Goal: Task Accomplishment & Management: Use online tool/utility

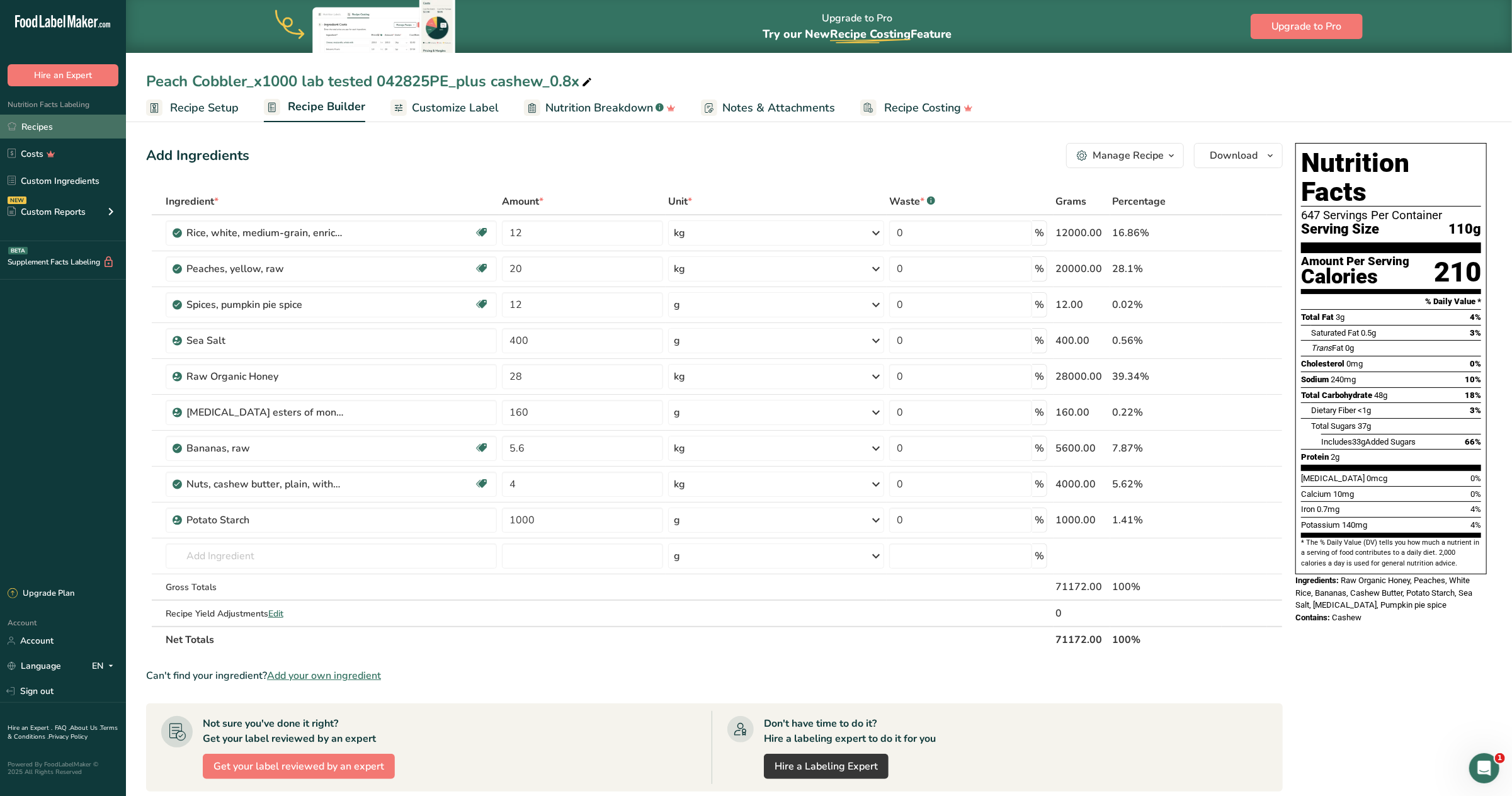
click at [61, 124] on link "Recipes" at bounding box center [63, 127] width 126 height 24
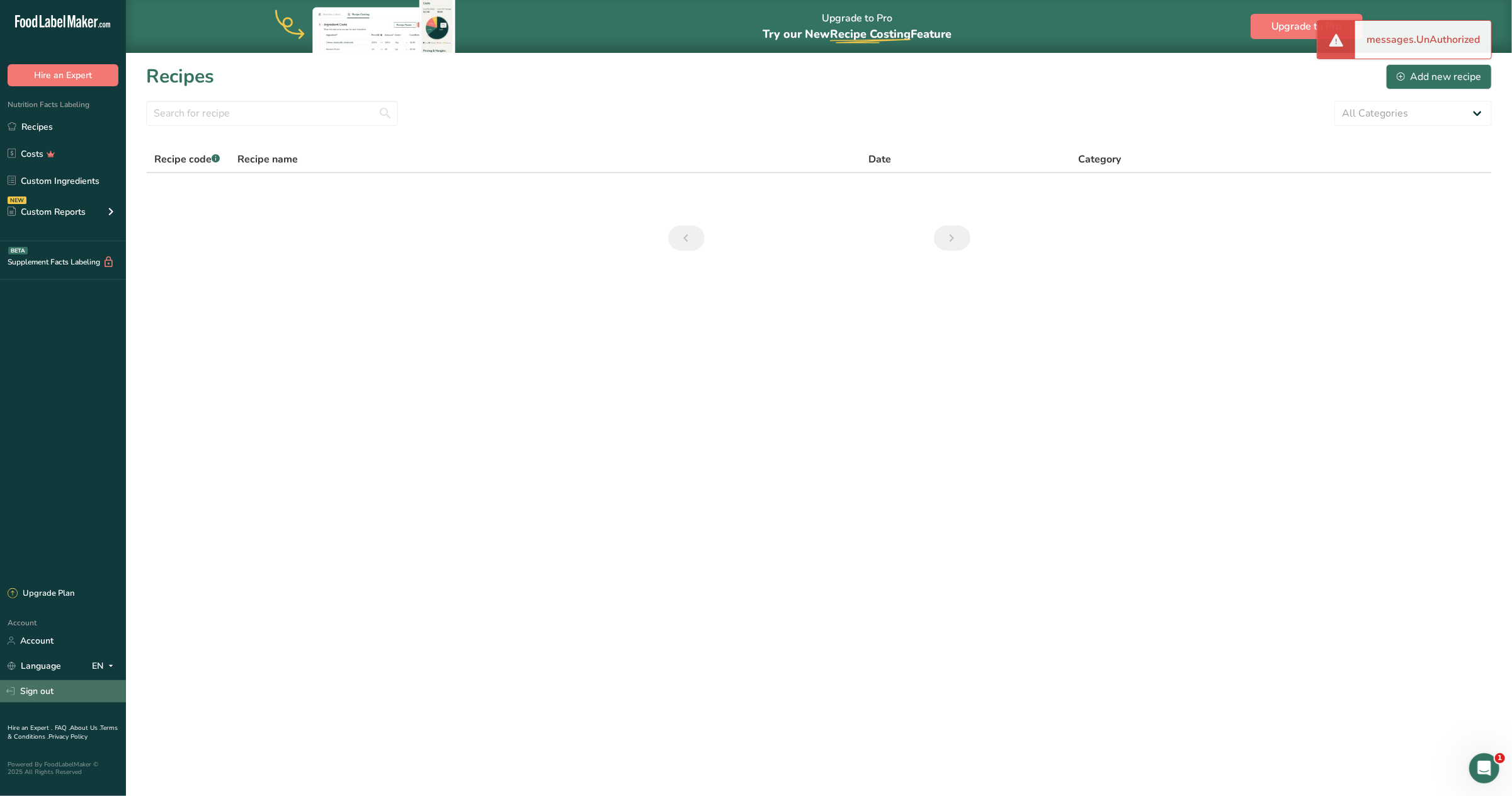
click at [44, 691] on link "Sign out" at bounding box center [63, 691] width 126 height 22
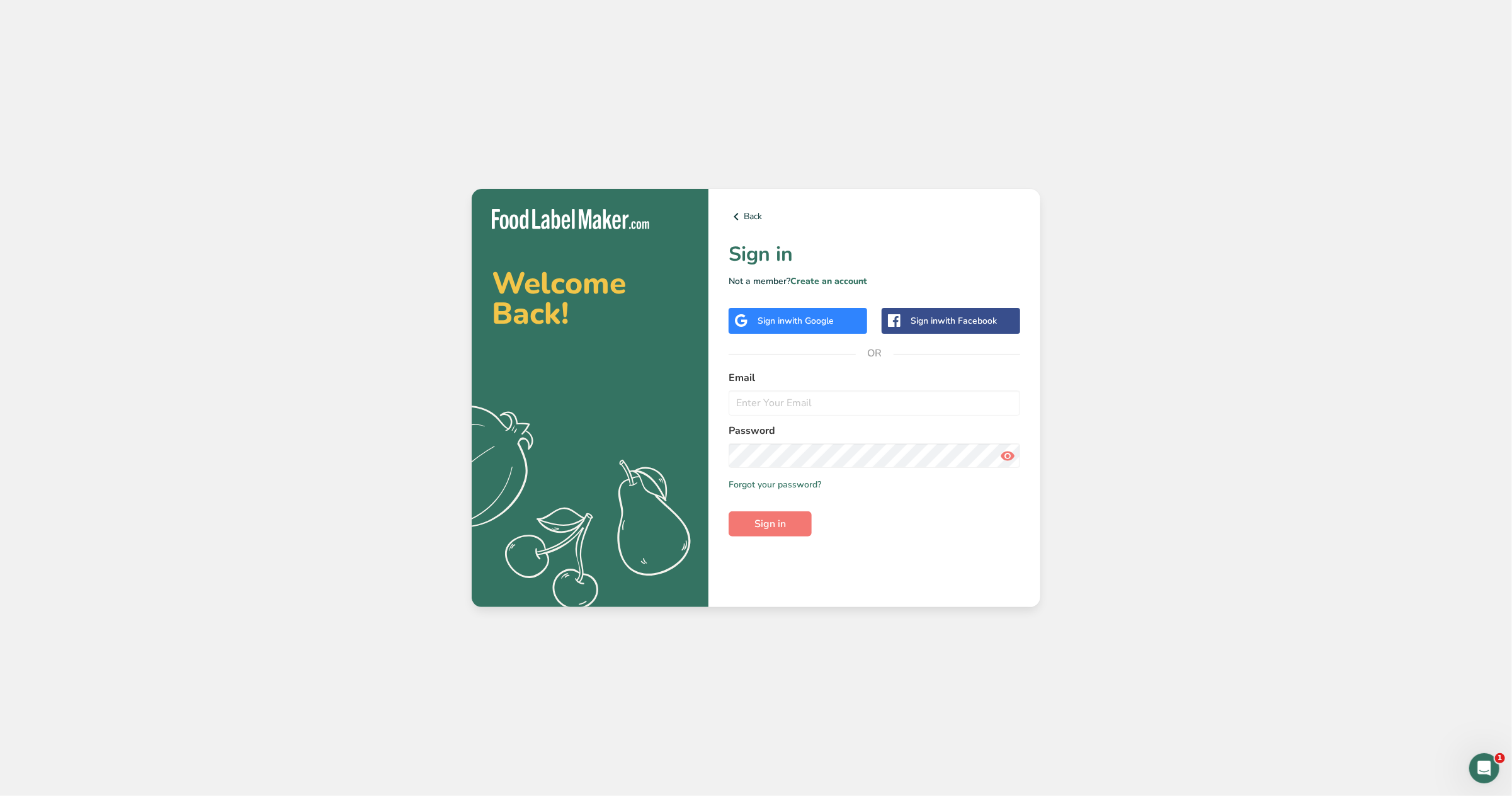
click at [767, 326] on div "Sign in with Google" at bounding box center [795, 321] width 76 height 13
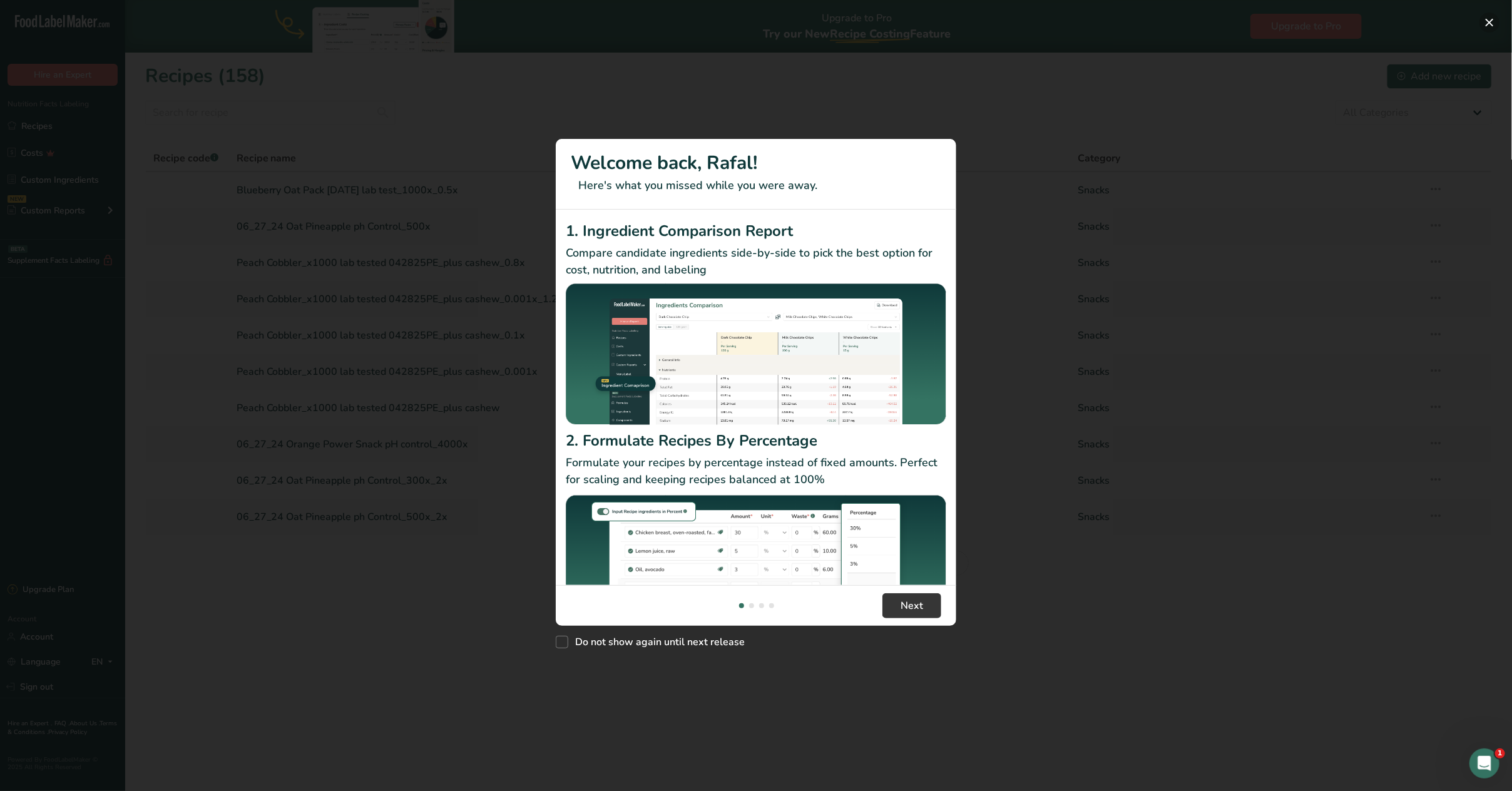
click at [1490, 22] on button "New Features" at bounding box center [1490, 22] width 20 height 20
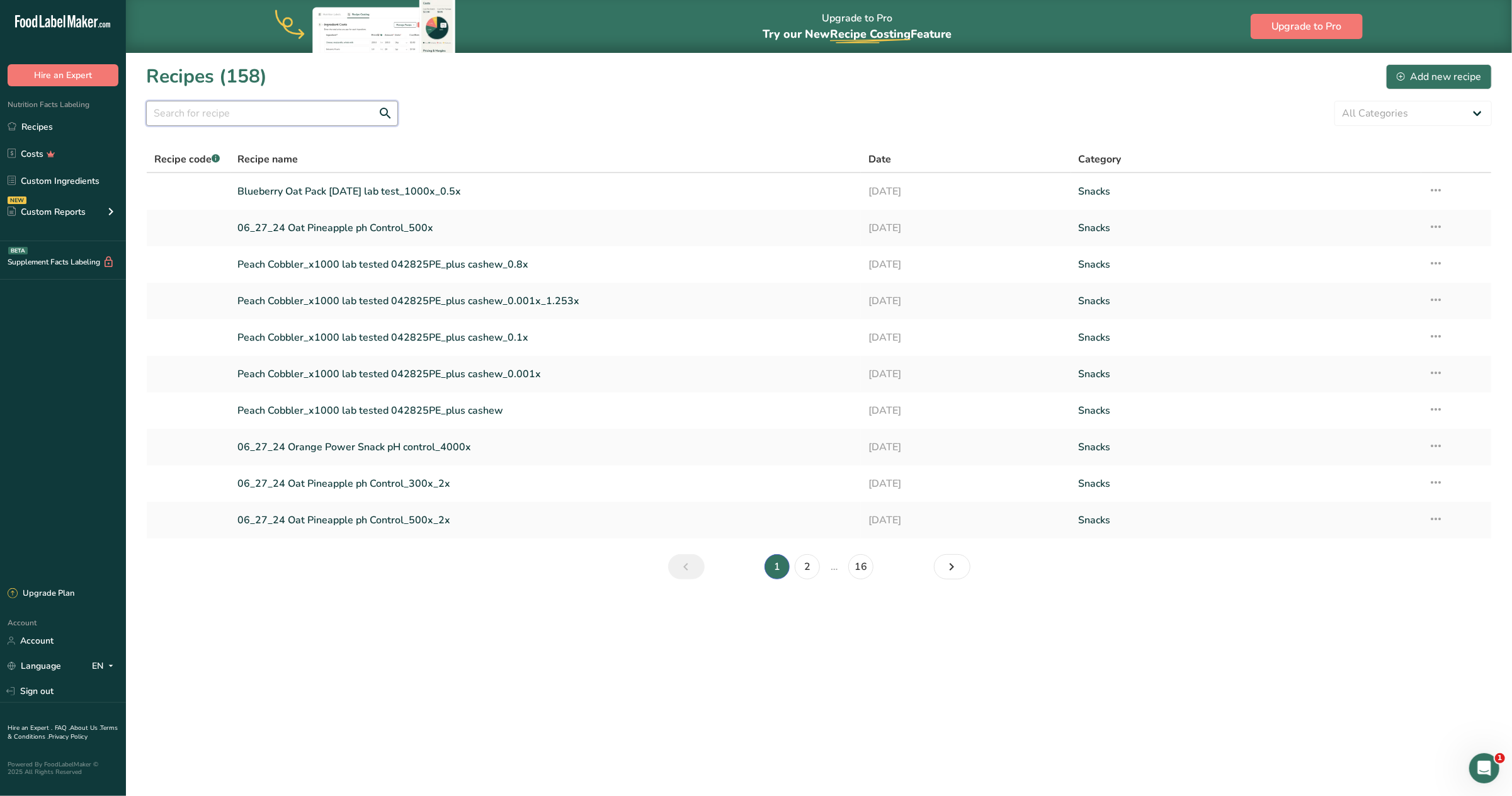
click at [287, 114] on input "text" at bounding box center [272, 114] width 252 height 25
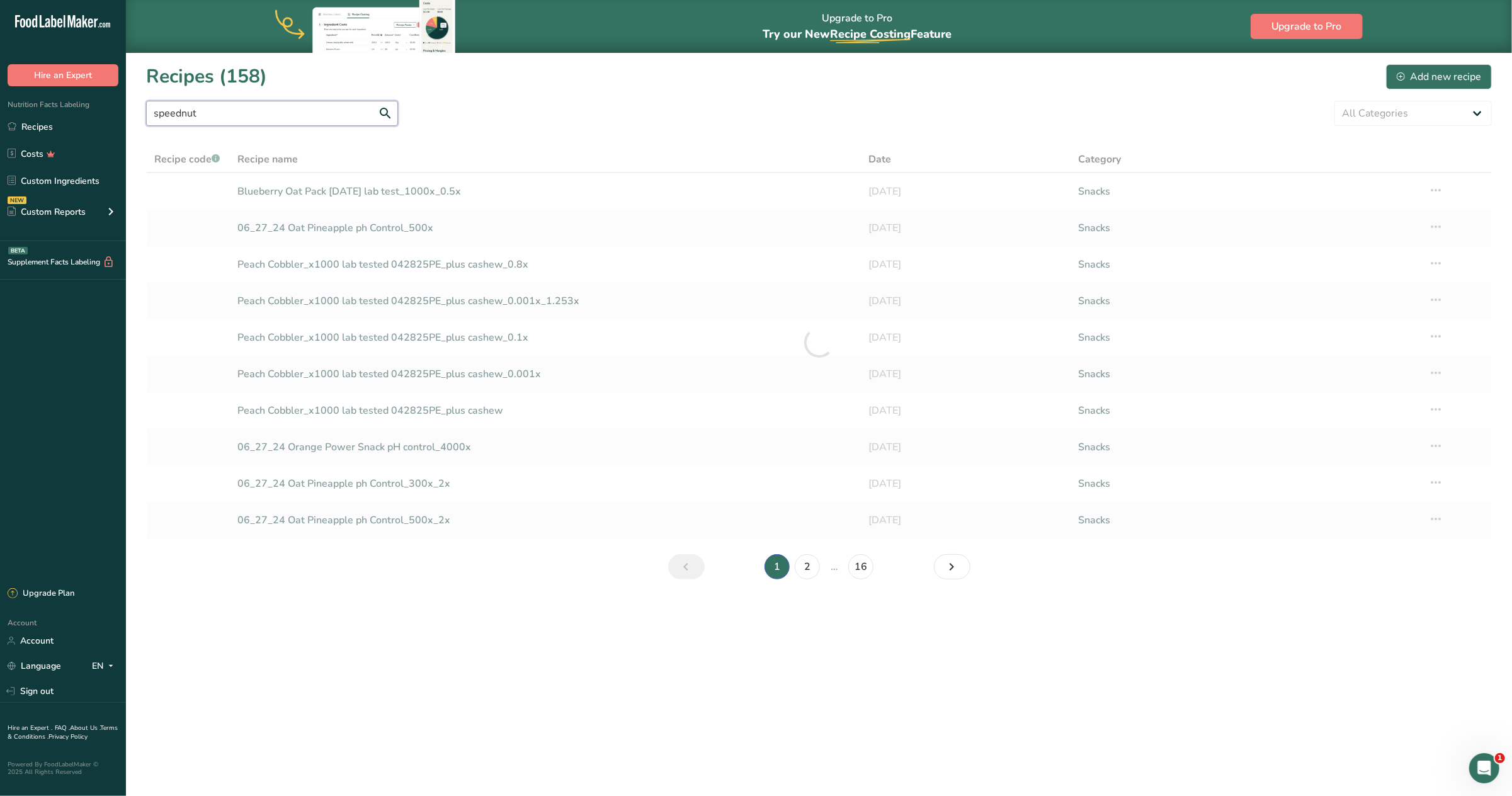
type input "speednut"
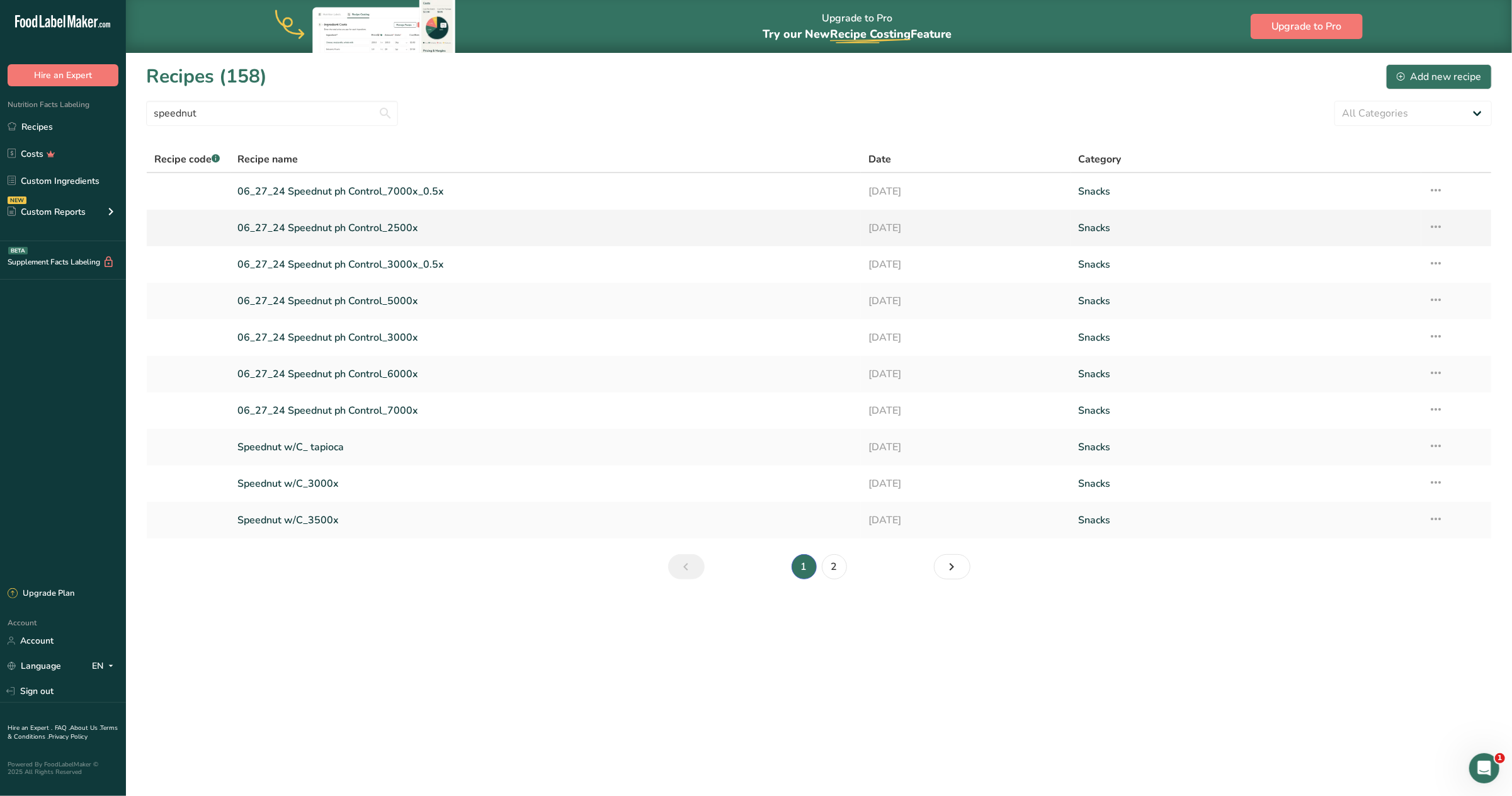
click at [344, 223] on link "06_27_24 Speednut ph Control_2500x" at bounding box center [545, 228] width 615 height 26
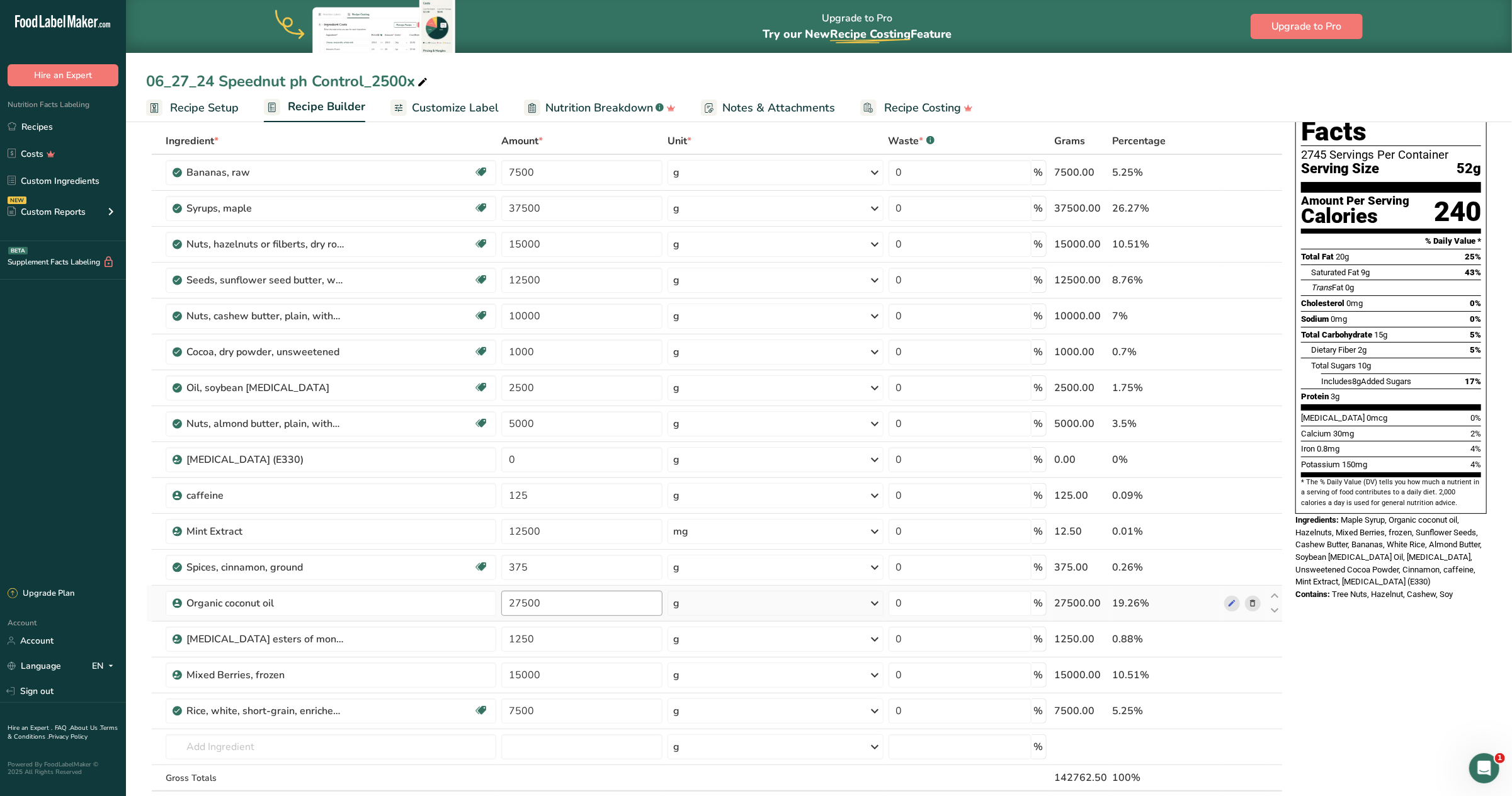
scroll to position [63, 0]
